Goal: Check status: Check status

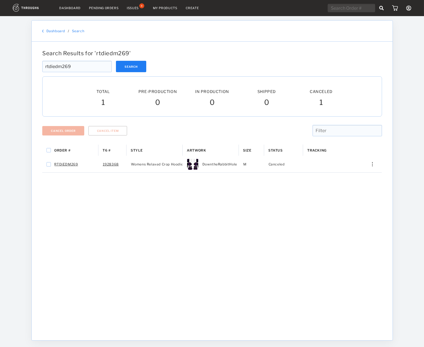
click at [314, 201] on div "Order # T6 # Style" at bounding box center [212, 239] width 340 height 188
click at [364, 63] on div "rtdiedm269 Search" at bounding box center [212, 66] width 340 height 11
click at [339, 11] on input "text" at bounding box center [351, 8] width 47 height 8
paste input "RTDONC658"
type input "RTDONC658"
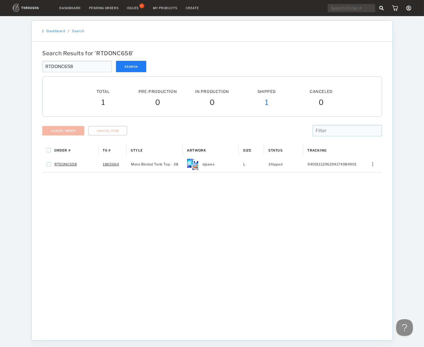
drag, startPoint x: 270, startPoint y: 260, endPoint x: 348, endPoint y: 119, distance: 160.8
click at [272, 260] on div "Order # T6 # Style" at bounding box center [212, 239] width 340 height 188
click at [356, 10] on input "text" at bounding box center [351, 8] width 47 height 8
paste input "RTDBTX345"
type input "RTDBTX345"
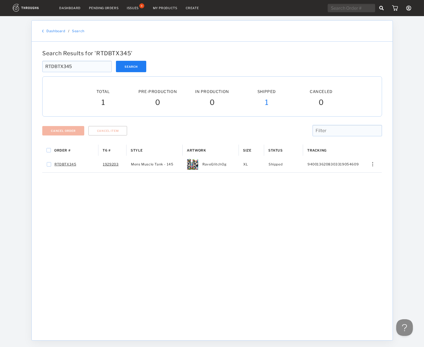
click at [341, 233] on div "Order # T6 # Style" at bounding box center [212, 239] width 340 height 188
click at [373, 7] on input "text" at bounding box center [351, 8] width 47 height 8
paste input "RTDiEDM269"
type input "RTDiEDM269+"
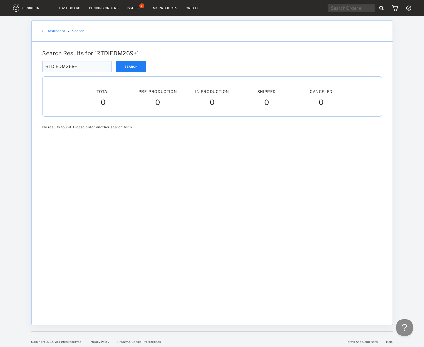
click at [92, 72] on div "RTDiEDM269+ Search RTDiEDM269+" at bounding box center [212, 69] width 344 height 16
click at [90, 67] on input "RTDiEDM269+" at bounding box center [76, 66] width 69 height 11
type input "RTDiEDM269"
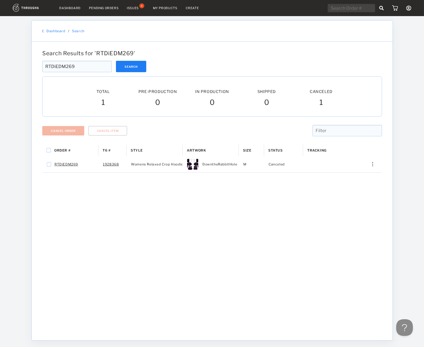
drag, startPoint x: 303, startPoint y: 275, endPoint x: 27, endPoint y: 81, distance: 337.7
click at [288, 248] on div "Order # T6 # Style" at bounding box center [212, 239] width 340 height 188
click at [248, 241] on div "Order # T6 # Style" at bounding box center [212, 239] width 340 height 188
click at [260, 280] on div "Order # T6 # Style" at bounding box center [212, 239] width 340 height 188
